Goal: Use online tool/utility

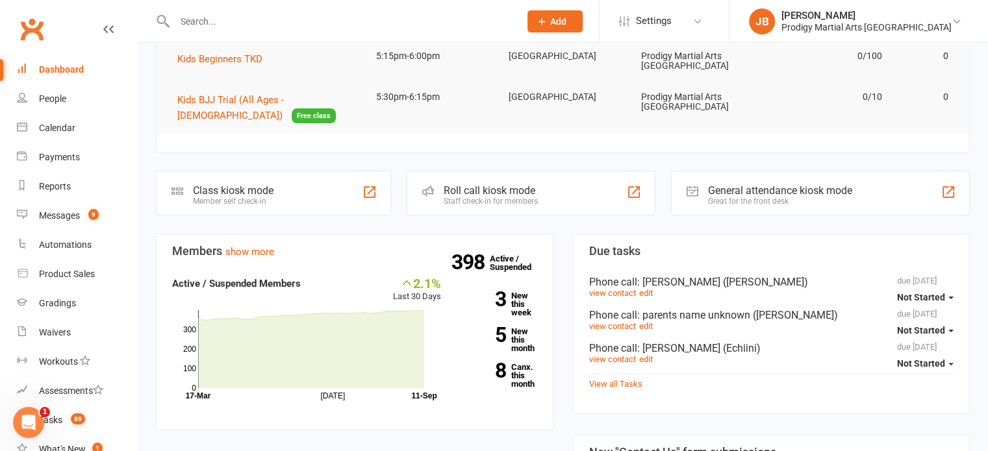
scroll to position [325, 0]
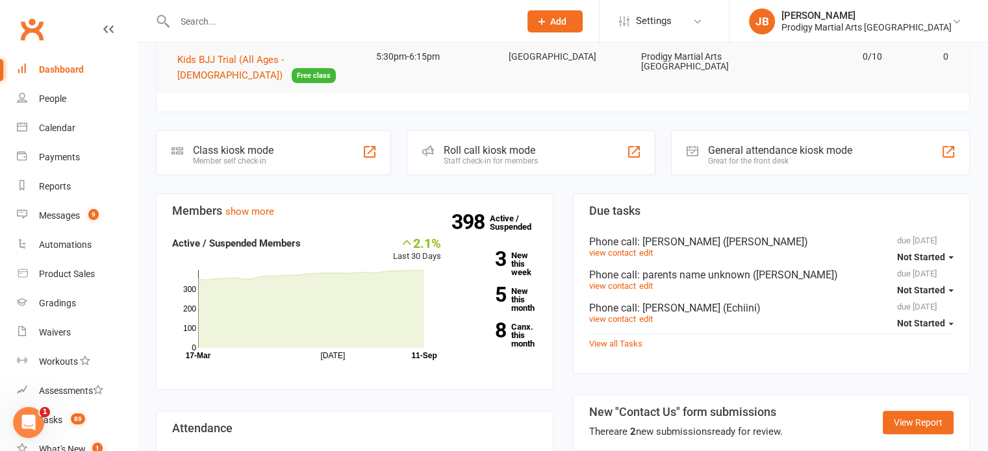
click at [218, 162] on div "Member self check-in" at bounding box center [233, 161] width 81 height 9
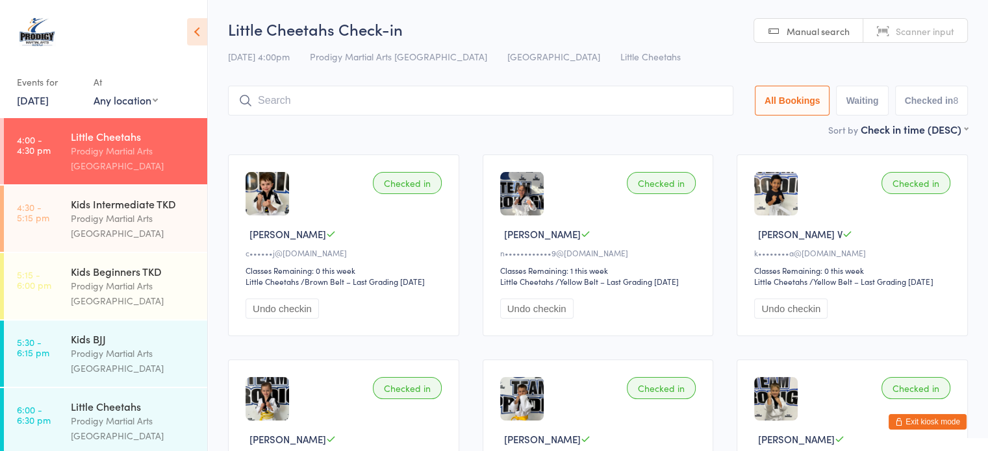
click at [944, 419] on button "Exit kiosk mode" at bounding box center [928, 422] width 78 height 16
